Goal: Find specific page/section: Find specific page/section

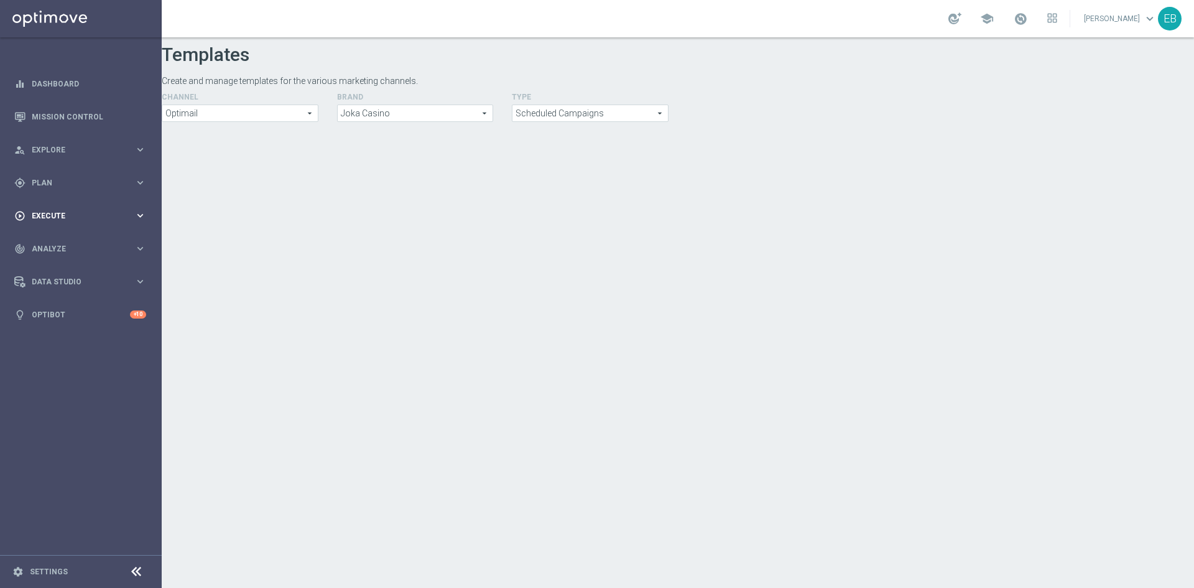
click at [98, 216] on span "Execute" at bounding box center [83, 215] width 103 height 7
click at [111, 188] on div "gps_fixed Plan keyboard_arrow_right" at bounding box center [80, 182] width 160 height 33
click at [62, 244] on span "Templates" at bounding box center [77, 245] width 89 height 7
click at [65, 261] on link "Optimail" at bounding box center [84, 264] width 91 height 10
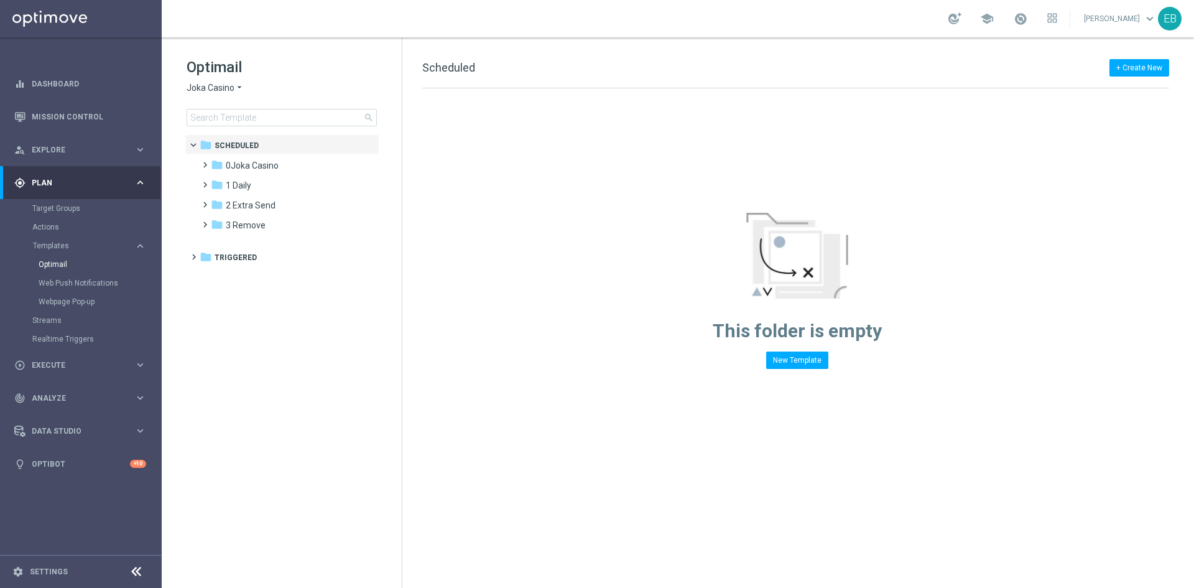
click at [225, 91] on span "Joka Casino" at bounding box center [211, 88] width 48 height 12
click at [0, 0] on span "IOM" at bounding box center [0, 0] width 0 height 0
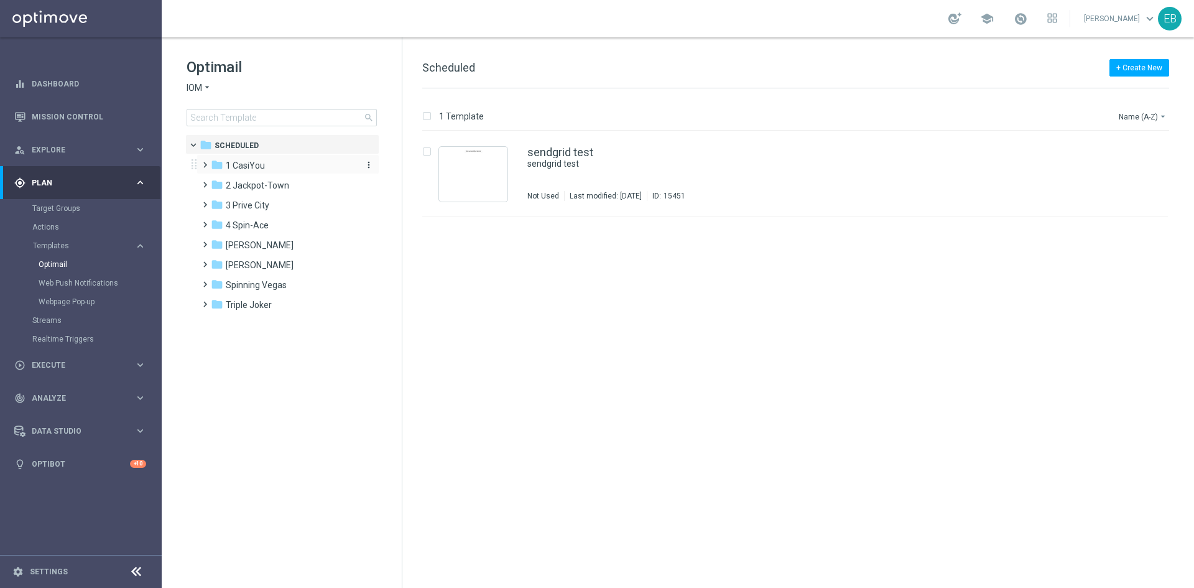
click at [289, 162] on div "folder 1 CasiYou" at bounding box center [282, 166] width 143 height 14
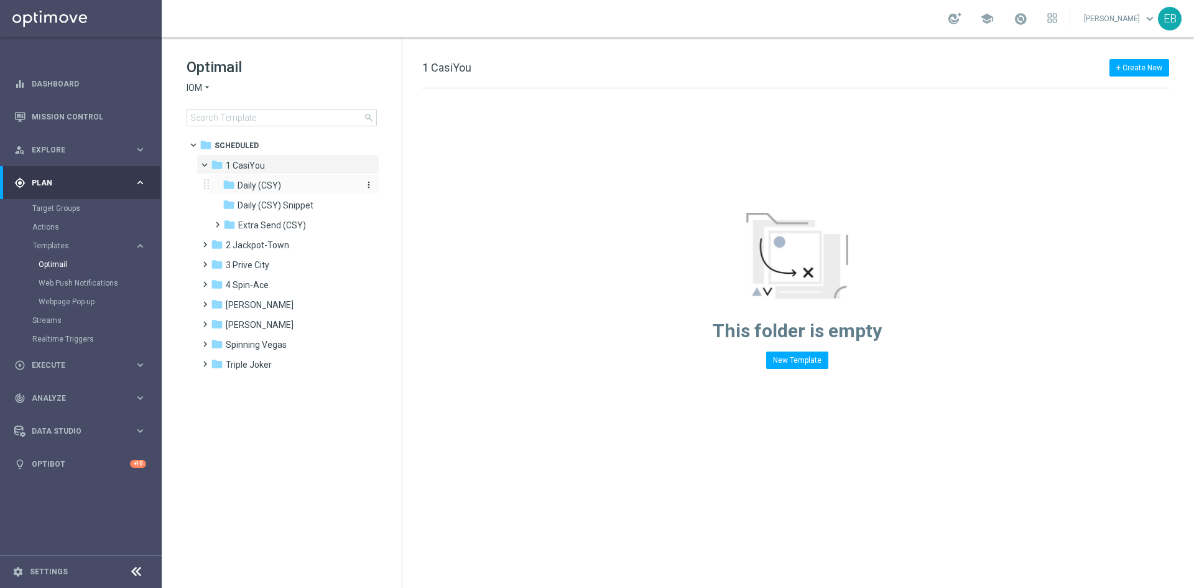
click at [281, 179] on div "folder Daily (CSY)" at bounding box center [289, 186] width 133 height 14
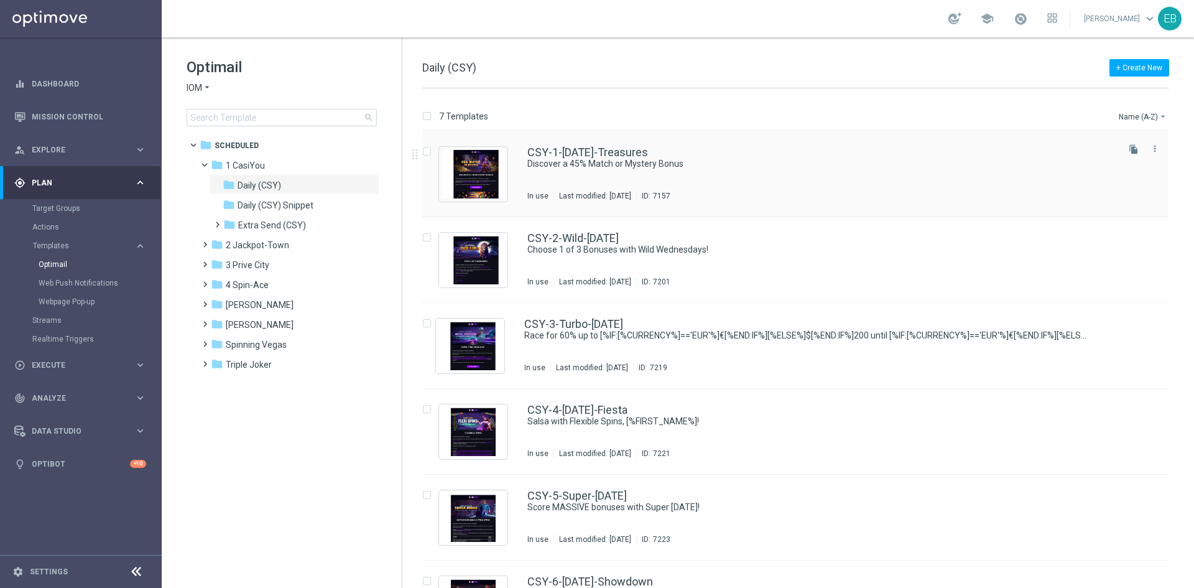
click at [781, 153] on div "CSY-1-[DATE]-Treasures" at bounding box center [822, 152] width 588 height 11
